Goal: Find specific page/section: Find specific page/section

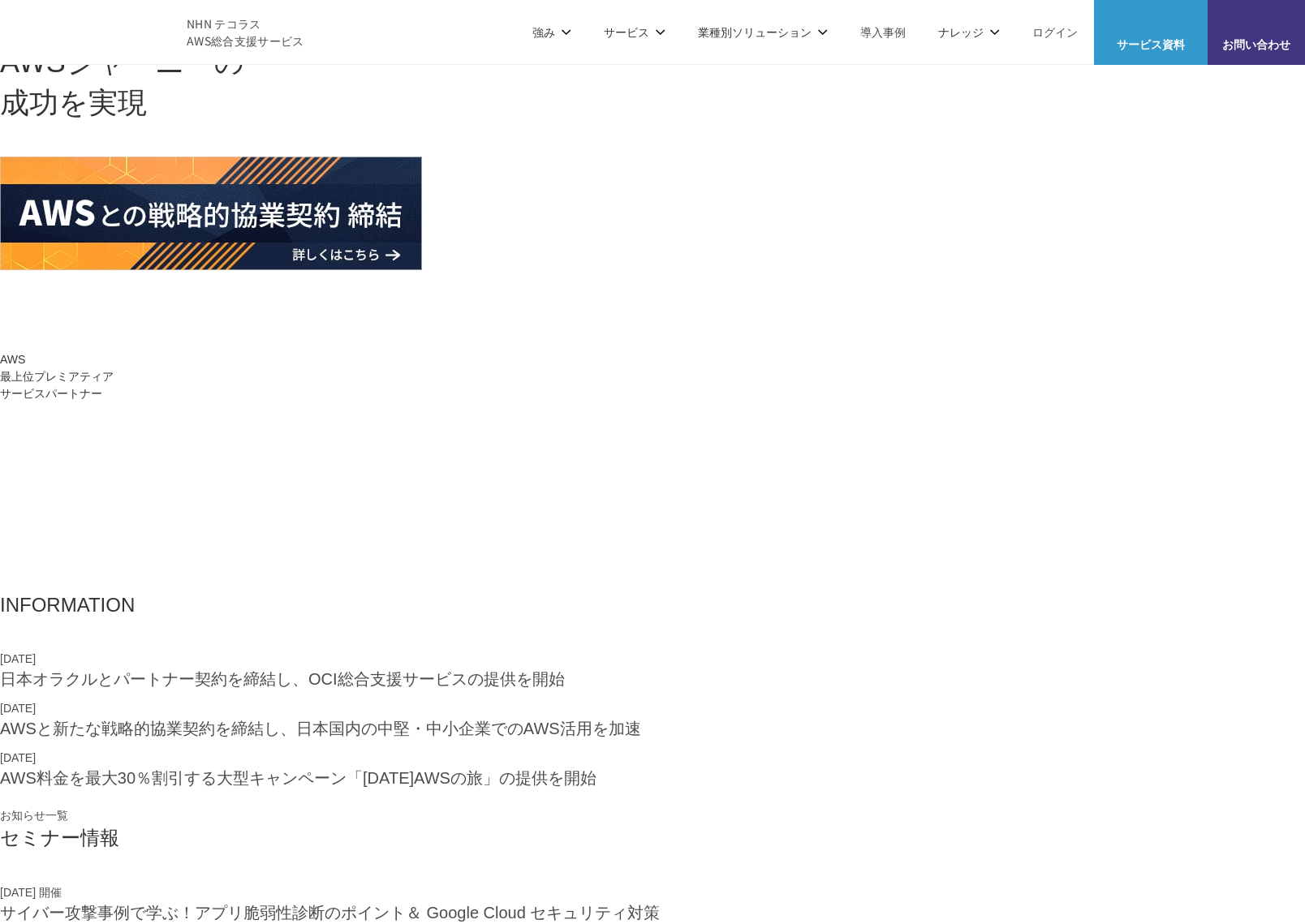
click at [632, 34] on p "AWSの導入からコスト削減、 構成・運用の最適化からデータ活用まで 規模や業種業態を問わない マネージドサービスで" at bounding box center [652, 16] width 1305 height 34
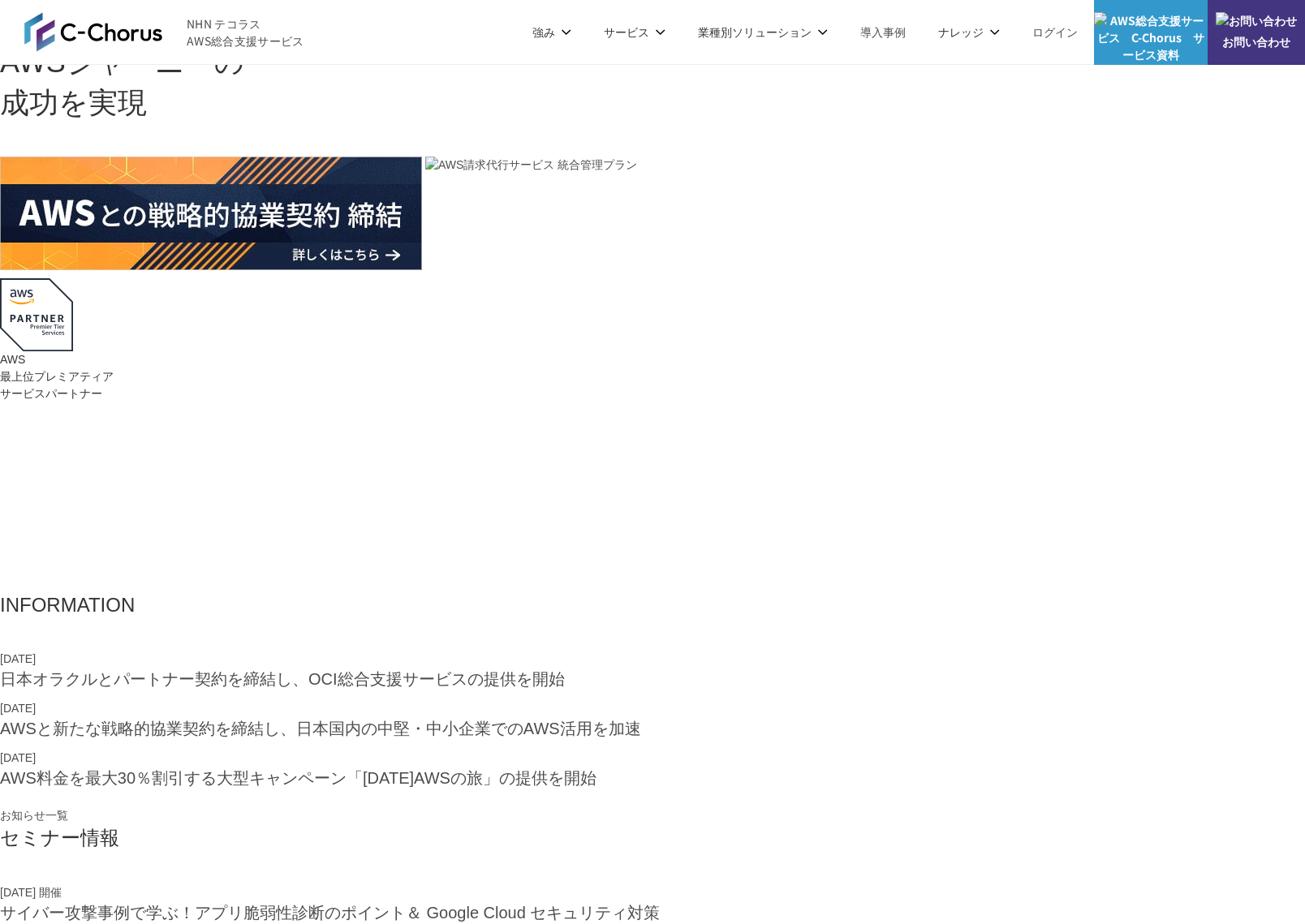
click at [632, 34] on p "AWSの導入からコスト削減、 構成・運用の最適化からデータ活用まで 規模や業種業態を問わない マネージドサービスで" at bounding box center [652, 16] width 1305 height 34
click at [648, 34] on p "AWSの導入からコスト削減、 構成・運用の最適化からデータ活用まで 規模や業種業態を問わない マネージドサービスで" at bounding box center [652, 16] width 1305 height 34
click at [73, 278] on img at bounding box center [36, 314] width 73 height 73
click at [757, 31] on p "業種別ソリューション" at bounding box center [762, 32] width 129 height 17
click at [480, 98] on link "管理ポータル" at bounding box center [484, 97] width 68 height 16
